Goal: Task Accomplishment & Management: Manage account settings

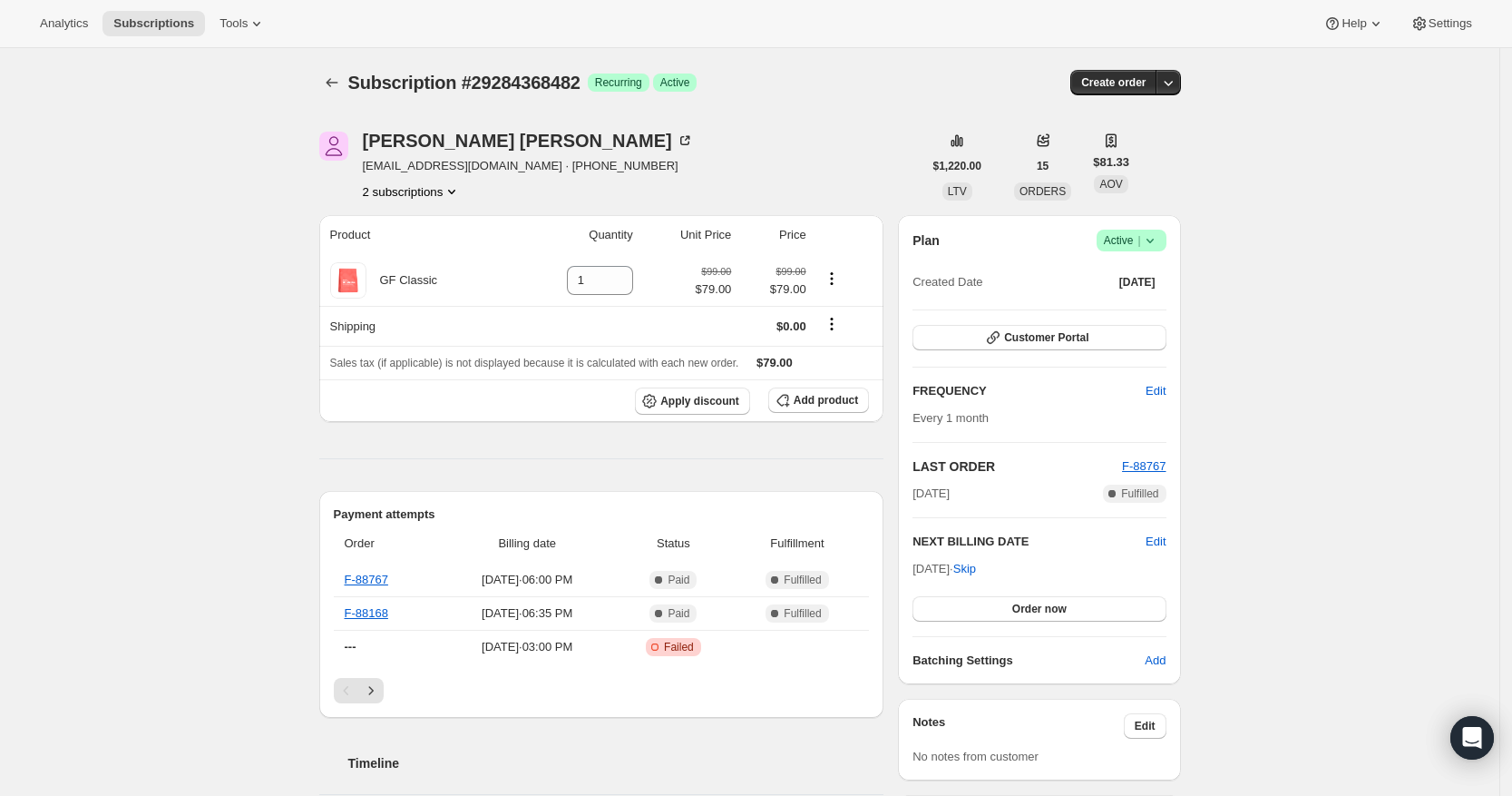
click at [1160, 234] on icon at bounding box center [1150, 240] width 18 height 18
click at [1135, 313] on span "Cancel subscription" at bounding box center [1131, 307] width 103 height 14
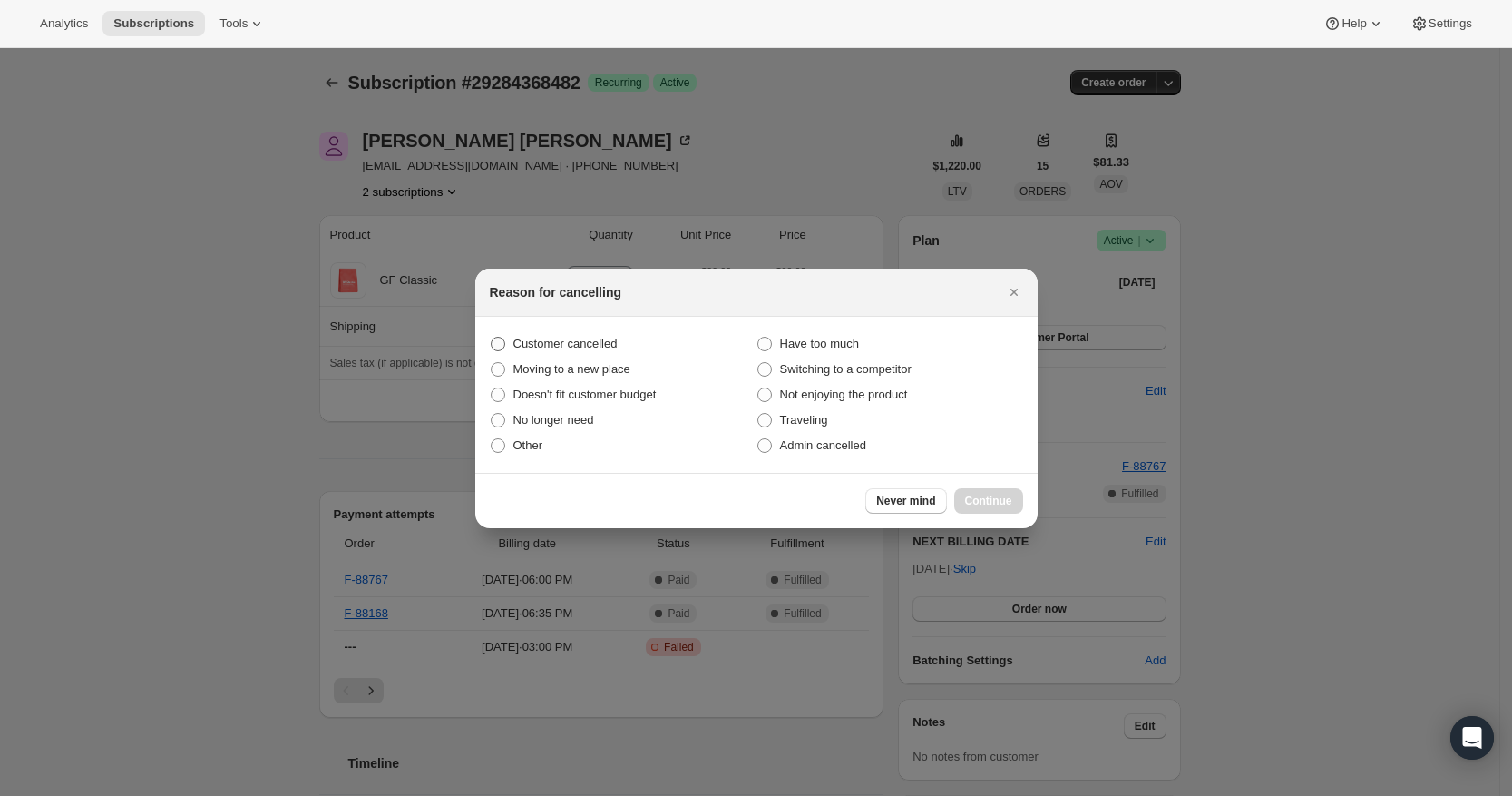
click at [618, 339] on span "Customer cancelled" at bounding box center [566, 343] width 104 height 14
click at [491, 338] on input "Customer cancelled" at bounding box center [490, 337] width 1 height 1
radio input "true"
click at [998, 494] on span "Continue" at bounding box center [989, 500] width 47 height 15
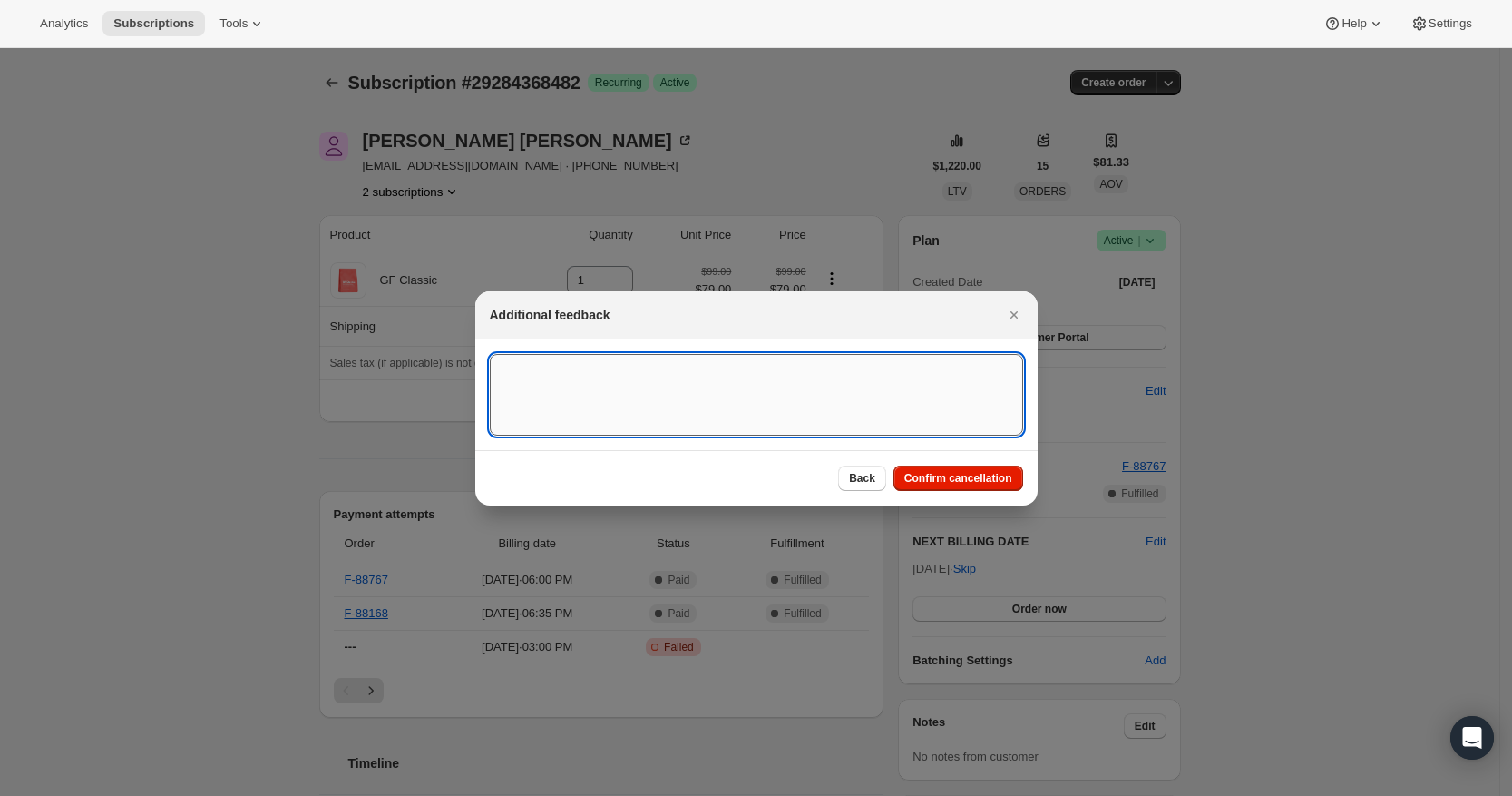
click at [770, 367] on textarea ":rbk:" at bounding box center [756, 395] width 533 height 81
type textarea "customer requested to cancel"
click at [967, 477] on span "Confirm cancellation" at bounding box center [959, 478] width 108 height 15
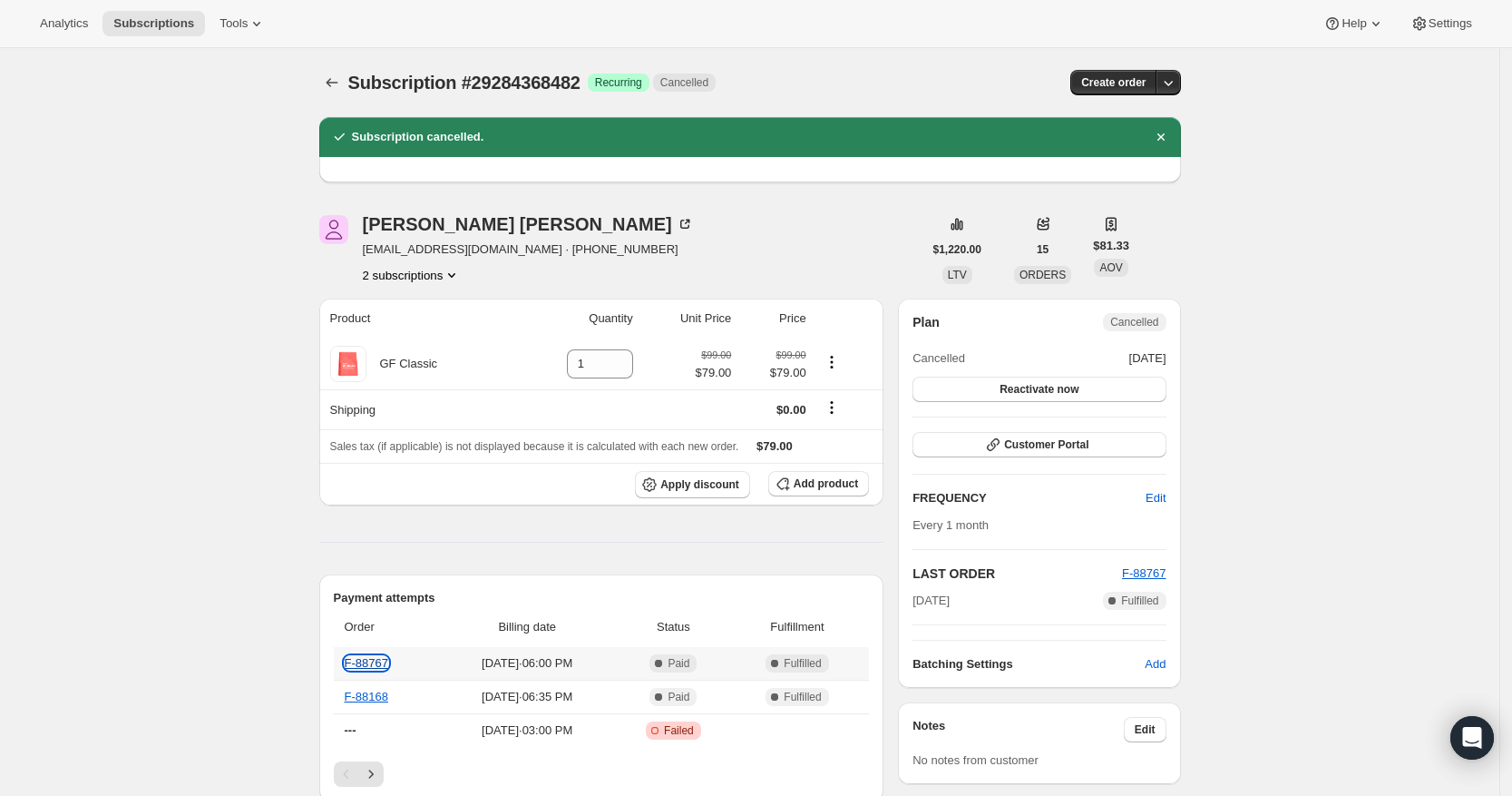
click at [376, 659] on link "F-88767" at bounding box center [366, 663] width 44 height 14
